Goal: Information Seeking & Learning: Learn about a topic

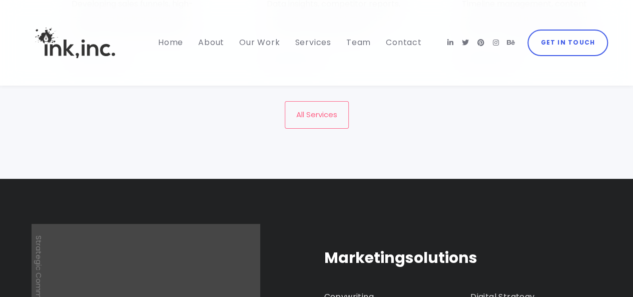
scroll to position [1951, 0]
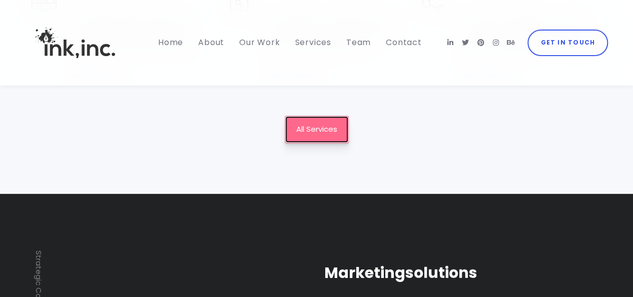
click at [305, 128] on span "All Services" at bounding box center [316, 129] width 41 height 15
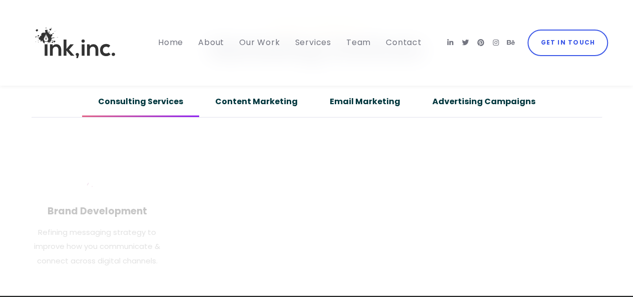
scroll to position [1201, 0]
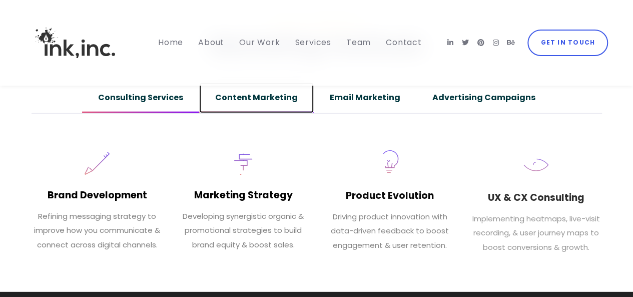
click at [242, 100] on link "Content Marketing" at bounding box center [256, 98] width 115 height 31
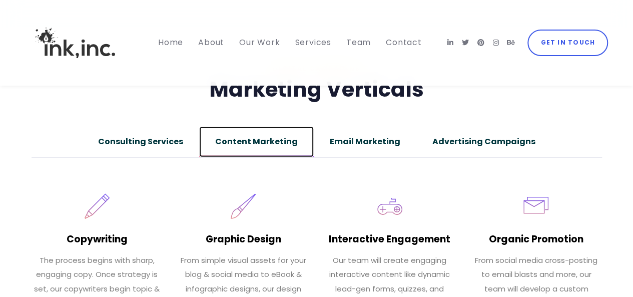
scroll to position [1150, 0]
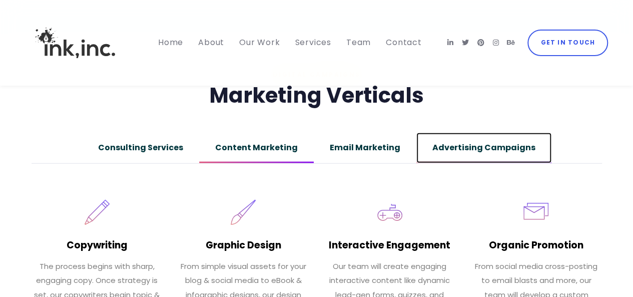
click at [425, 147] on link "Advertising Campaigns" at bounding box center [483, 148] width 135 height 31
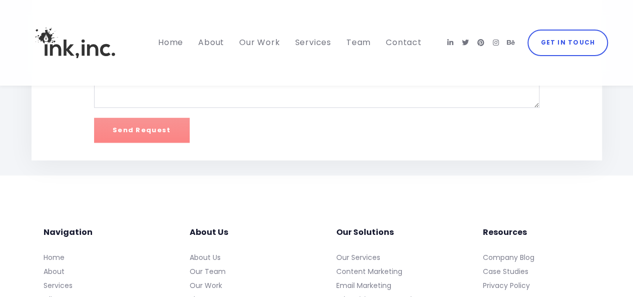
scroll to position [4602, 0]
